Goal: Check status: Check status

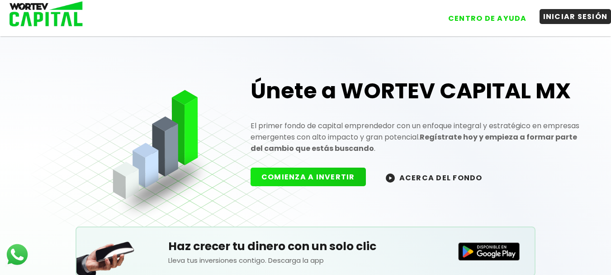
click at [562, 17] on button "INICIAR SESIÓN" at bounding box center [576, 16] width 72 height 15
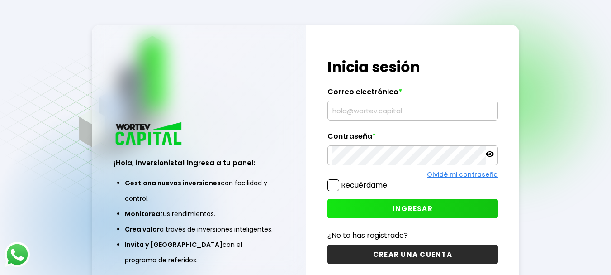
type input "[EMAIL_ADDRESS][DOMAIN_NAME]"
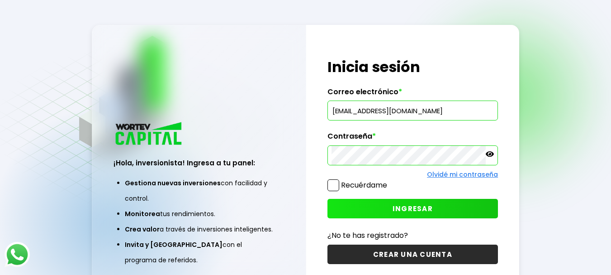
click at [421, 209] on span "INGRESAR" at bounding box center [413, 209] width 40 height 10
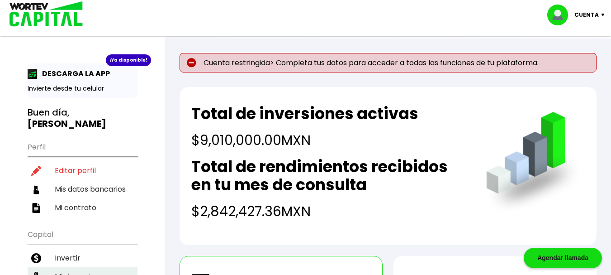
click at [82, 267] on li "Mis inversiones" at bounding box center [83, 276] width 110 height 19
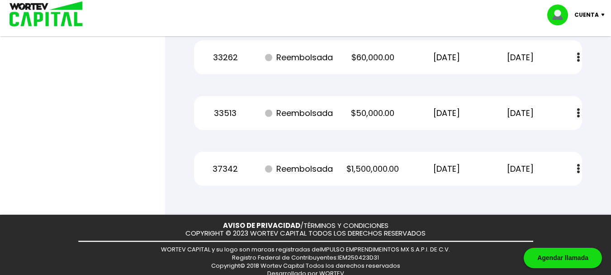
scroll to position [4078, 0]
